Goal: Task Accomplishment & Management: Manage account settings

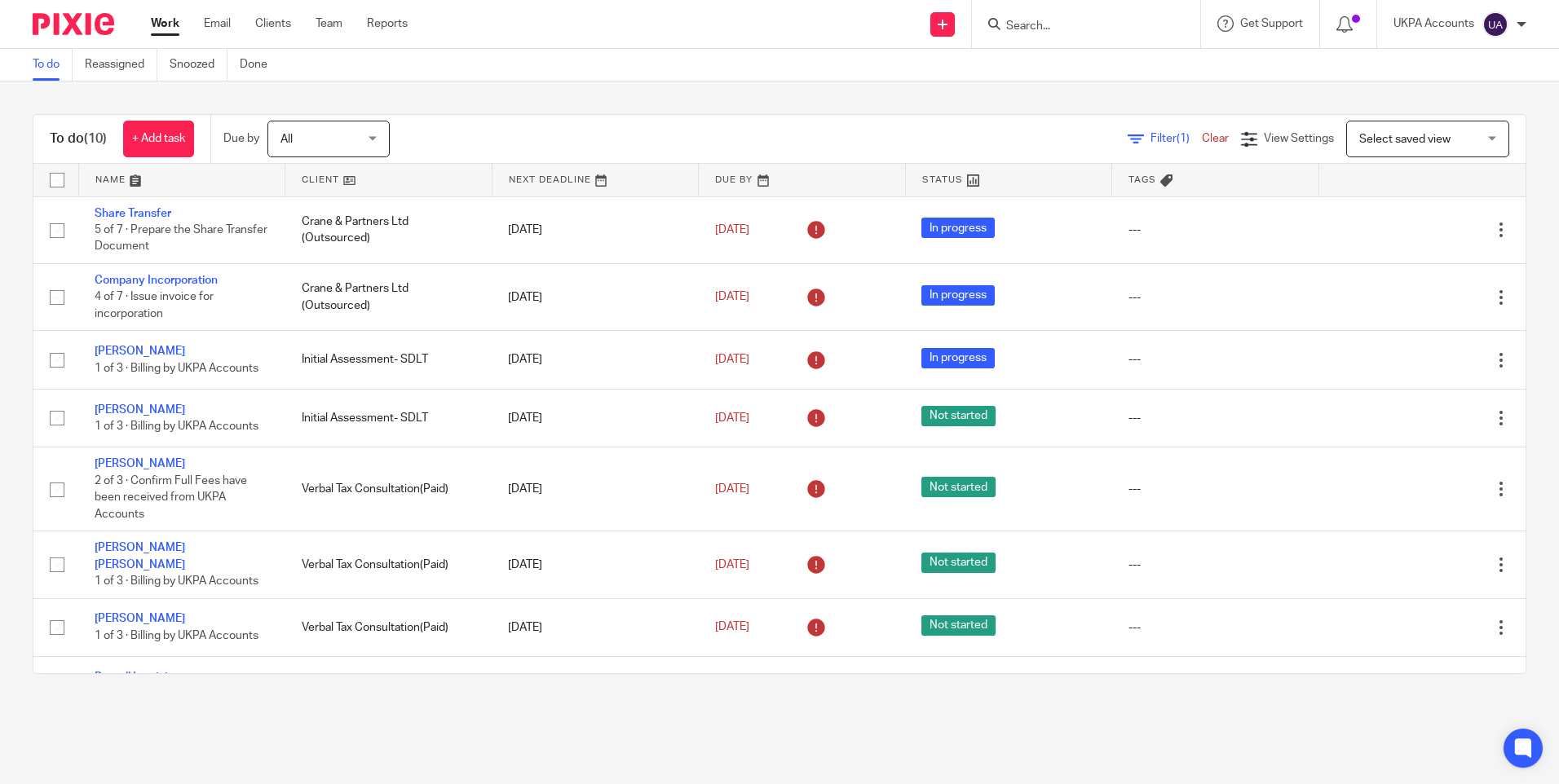
click at [44, 65] on link "To do" at bounding box center [52, 65] width 40 height 32
click at [1039, 26] on input "Search" at bounding box center [1079, 27] width 147 height 15
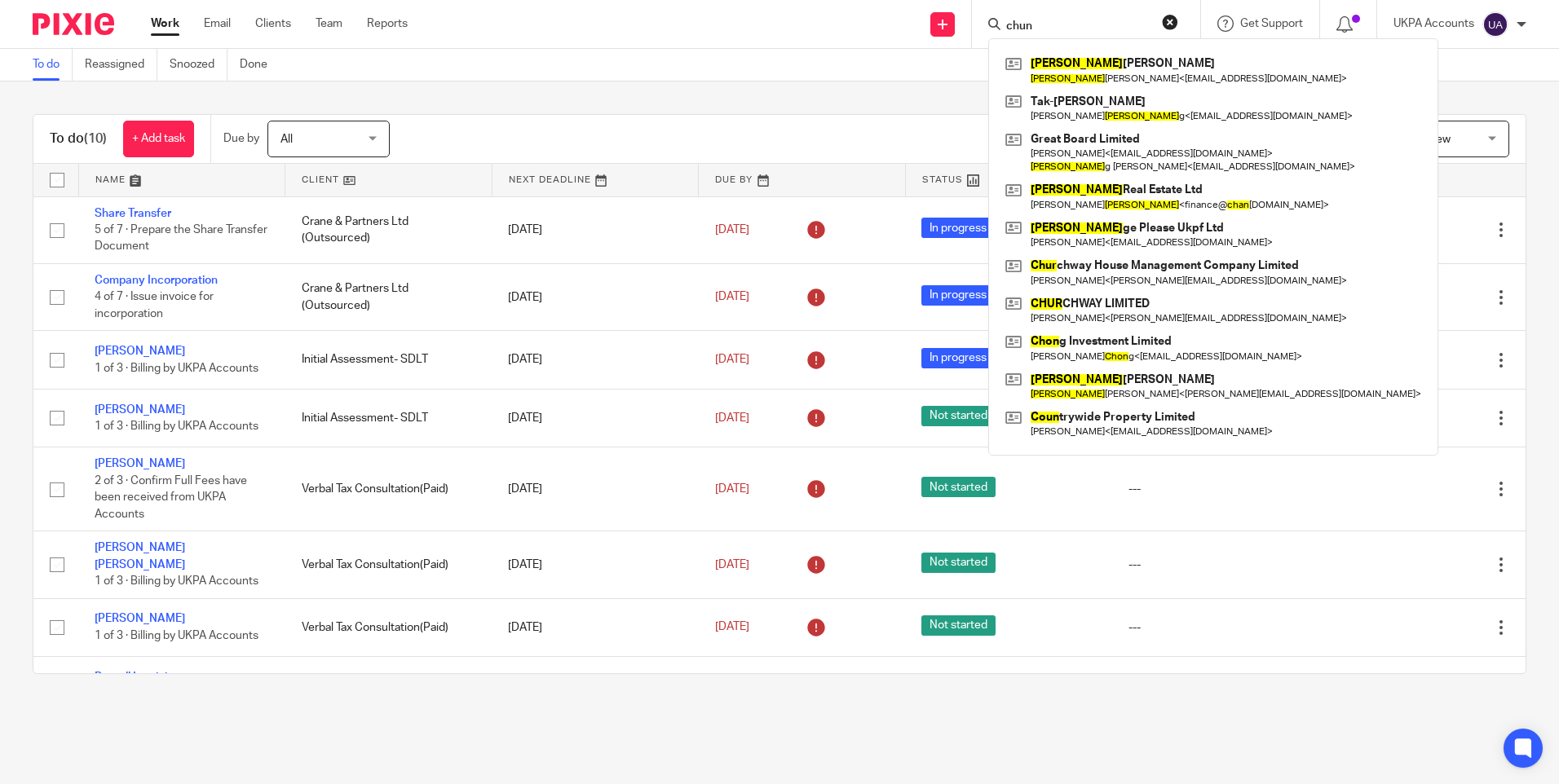
type input "chun"
click at [1162, 739] on main "To do Reassigned Snoozed Done To do (10) + Add task Due by All All Today Tomorr…" at bounding box center [780, 392] width 1559 height 784
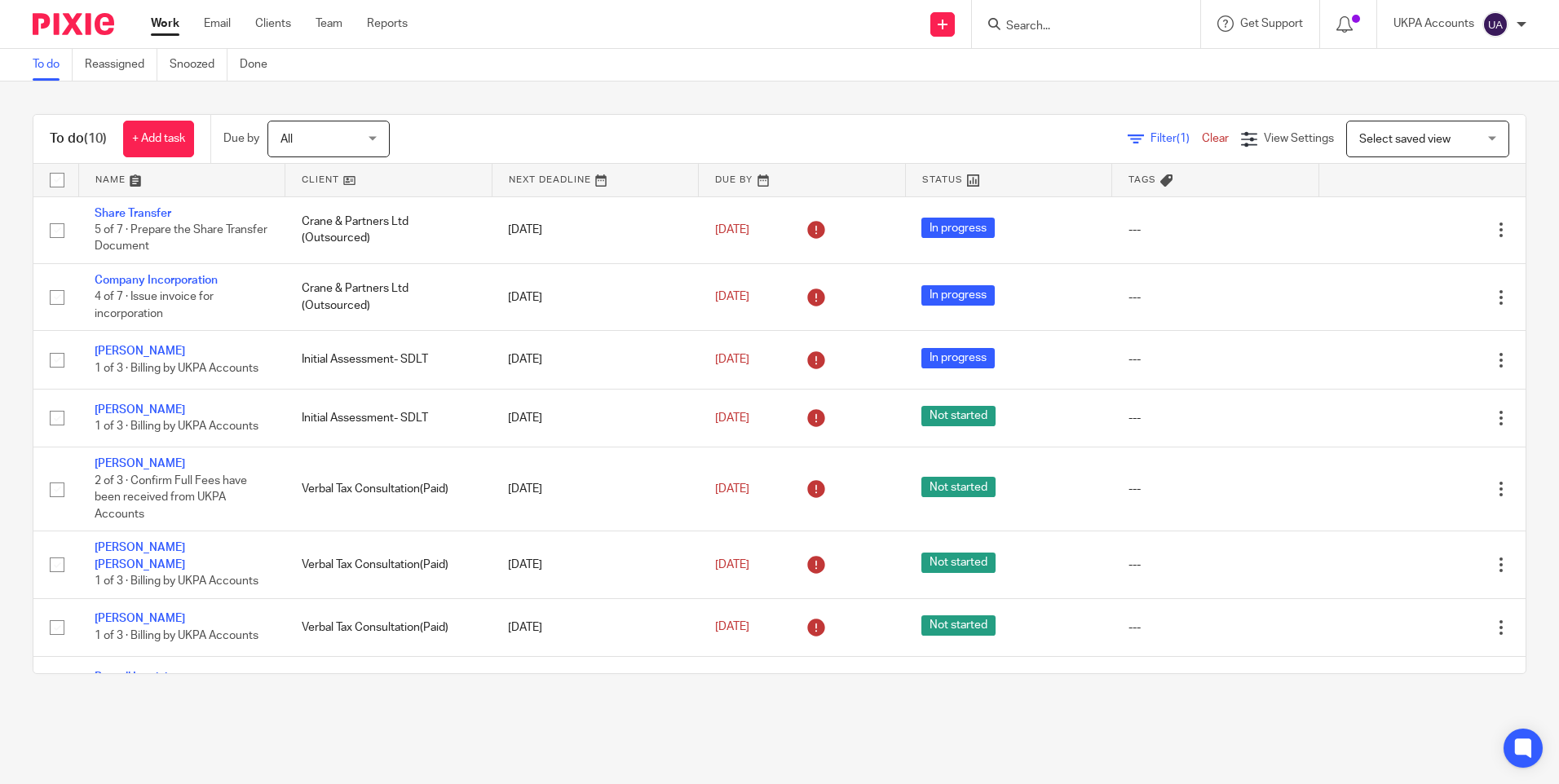
click at [52, 69] on link "To do" at bounding box center [52, 65] width 40 height 32
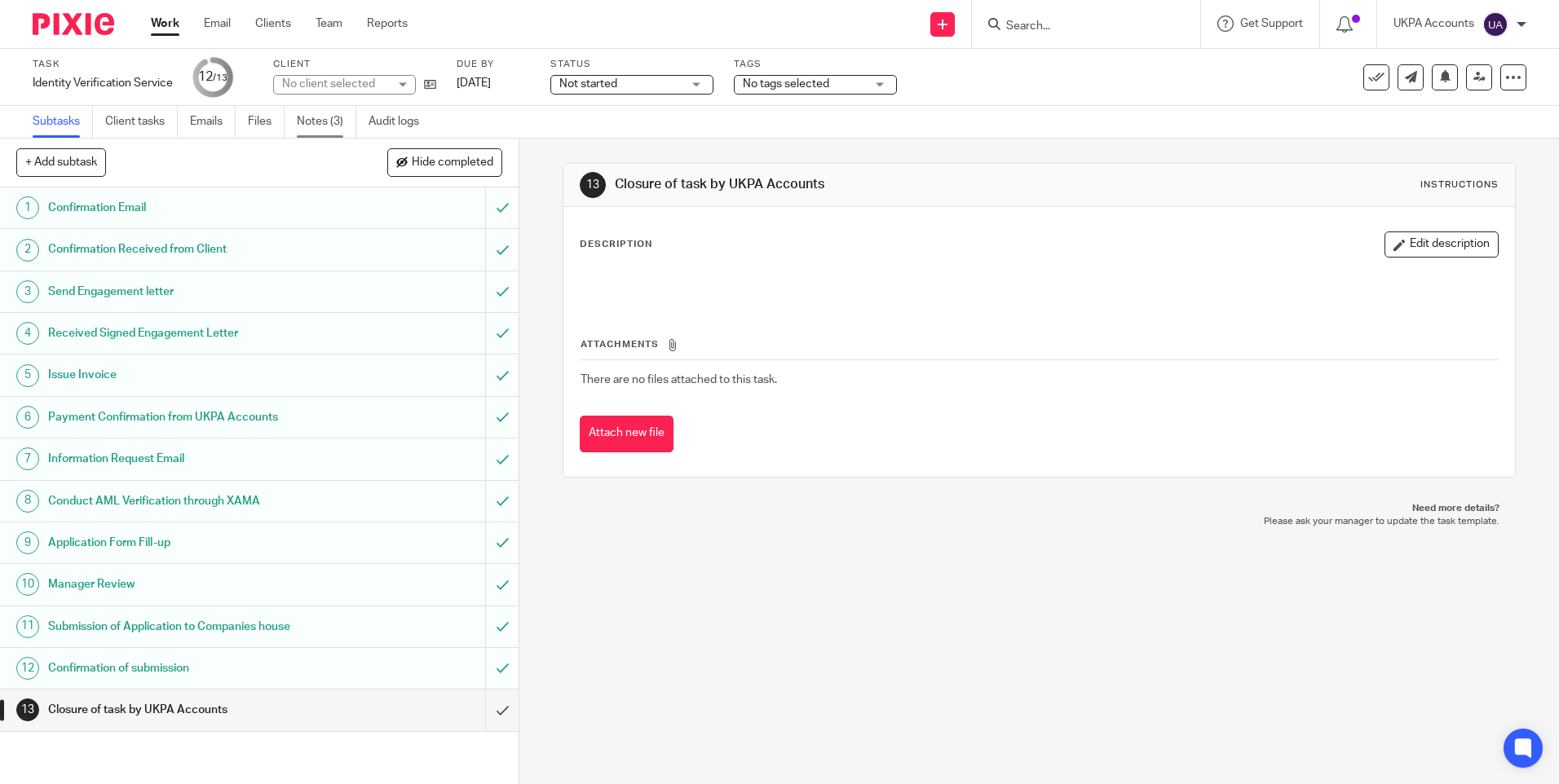
click at [323, 114] on link "Notes (3)" at bounding box center [326, 122] width 60 height 32
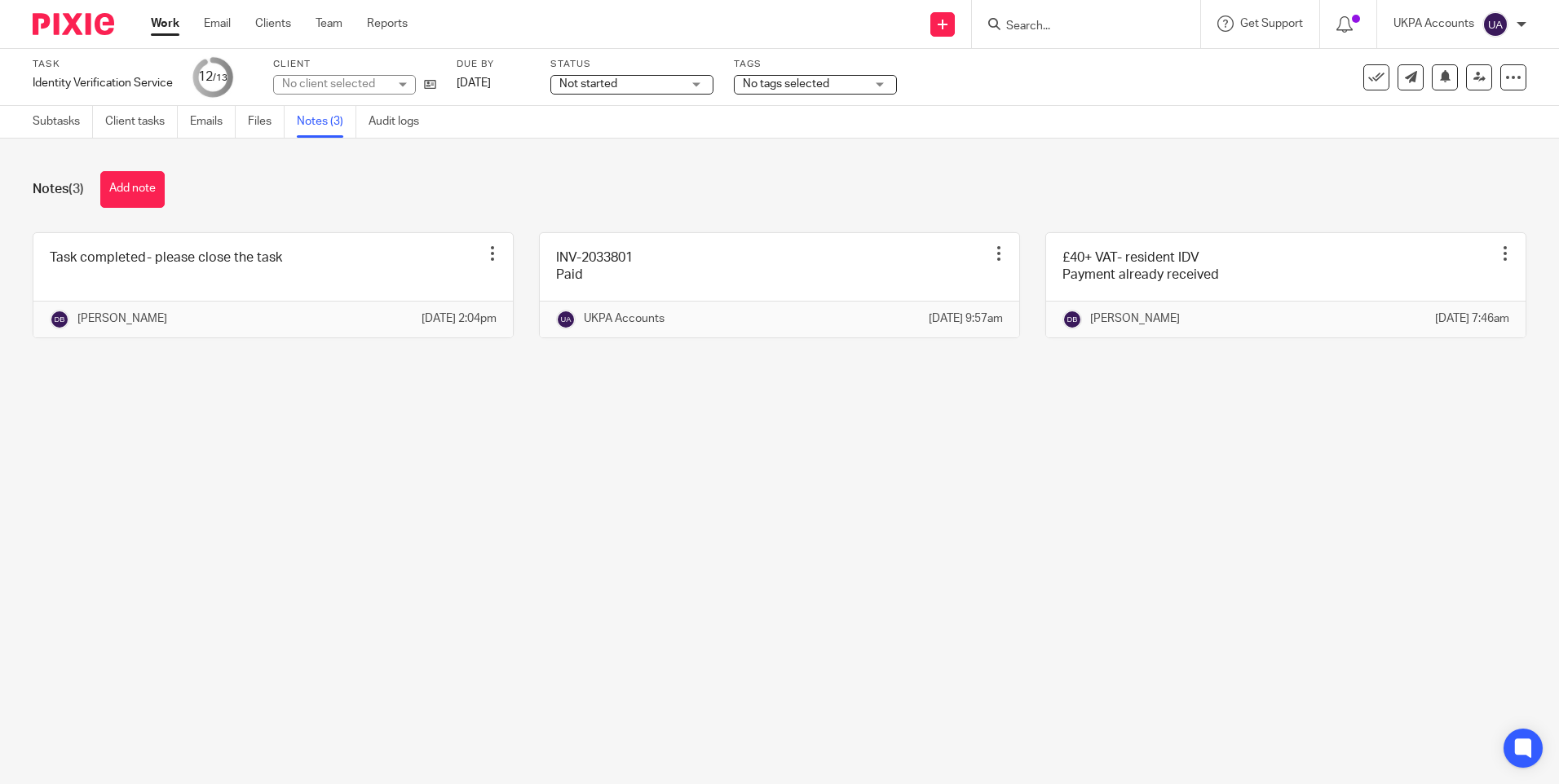
drag, startPoint x: 0, startPoint y: 0, endPoint x: 437, endPoint y: 485, distance: 652.8
click at [438, 485] on main "Task Identity Verification Service Save Identity Verification Service 12 /13 Cl…" at bounding box center [780, 392] width 1559 height 784
click at [44, 124] on link "Subtasks" at bounding box center [63, 122] width 60 height 32
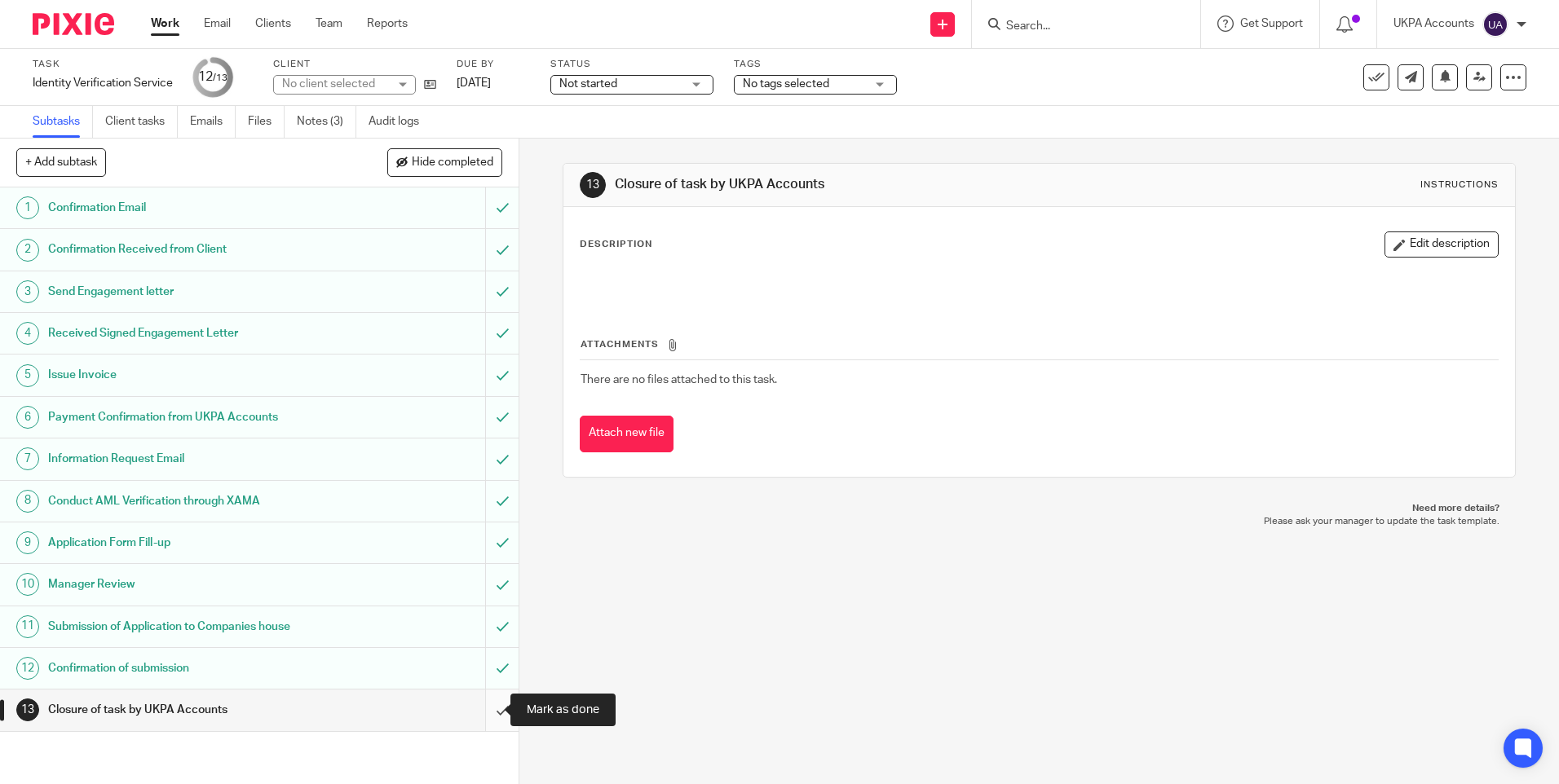
click at [485, 706] on input "submit" at bounding box center [259, 710] width 519 height 41
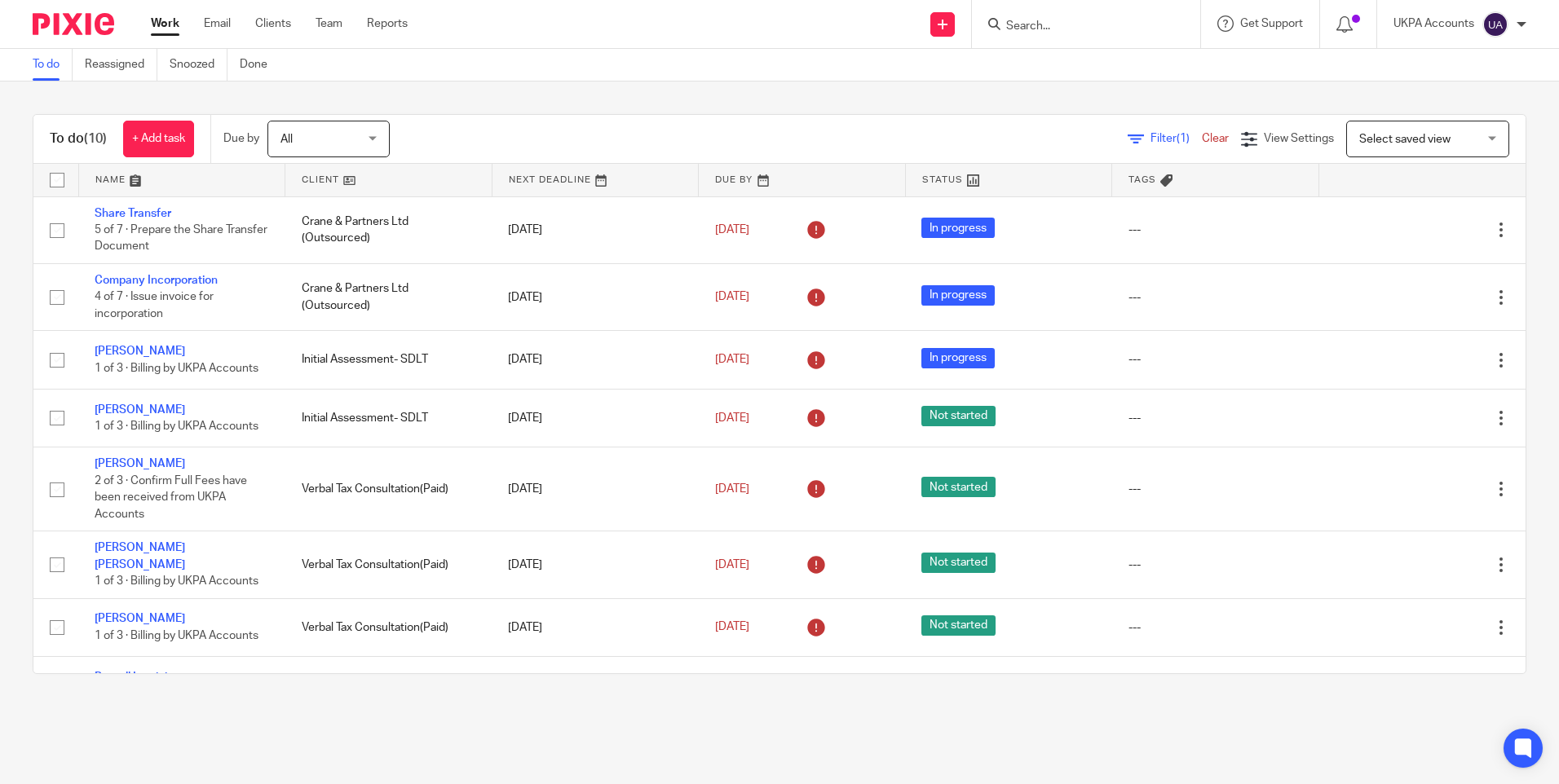
click at [54, 65] on link "To do" at bounding box center [52, 65] width 40 height 32
click at [42, 60] on link "To do" at bounding box center [52, 65] width 40 height 32
click at [42, 60] on link "To do" at bounding box center [52, 65] width 40 height 32
click at [47, 67] on link "To do" at bounding box center [52, 65] width 40 height 32
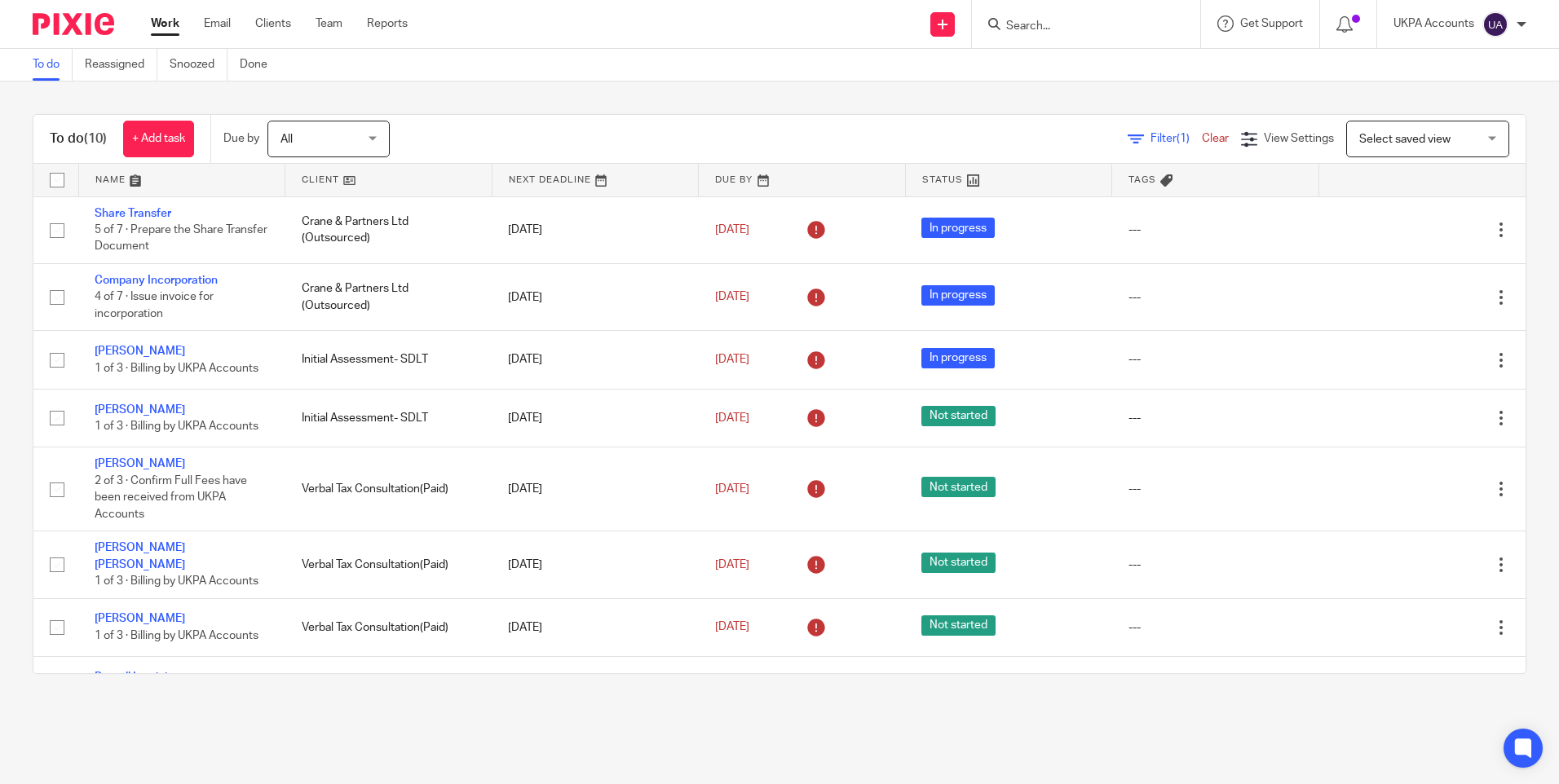
click at [40, 66] on link "To do" at bounding box center [52, 65] width 40 height 32
